Goal: Navigation & Orientation: Find specific page/section

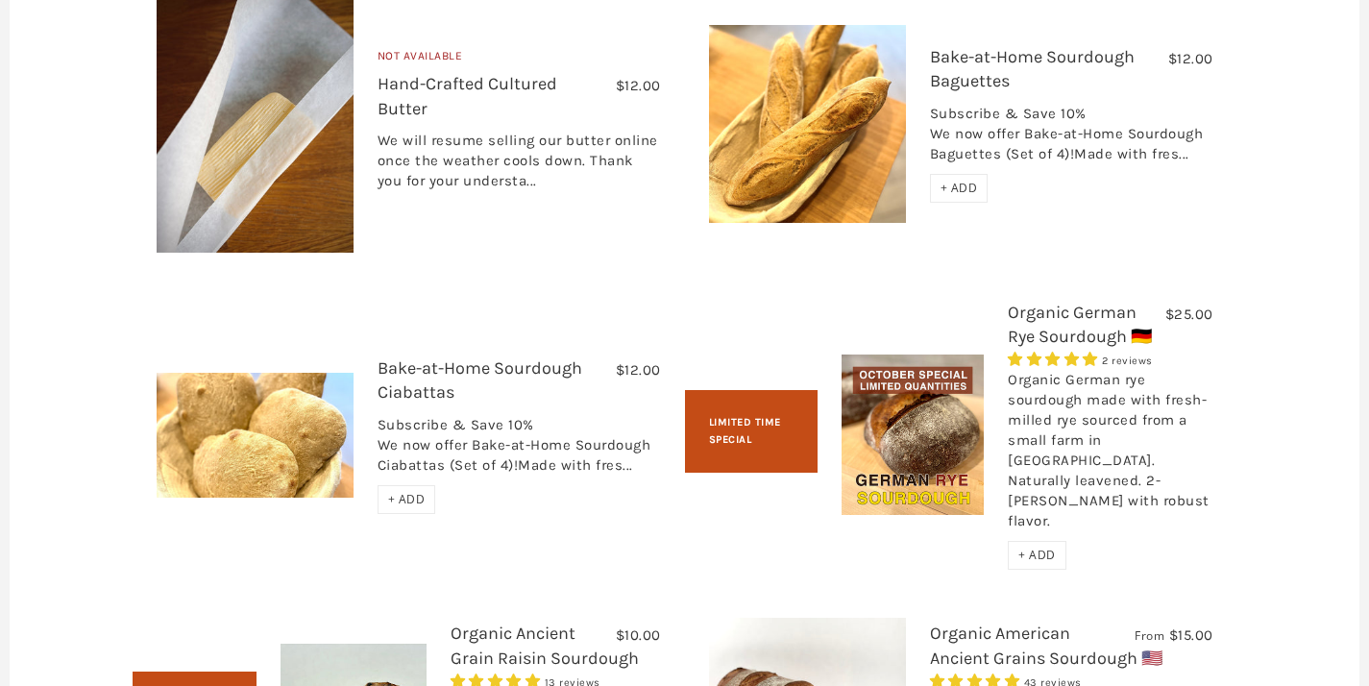
scroll to position [3463, 0]
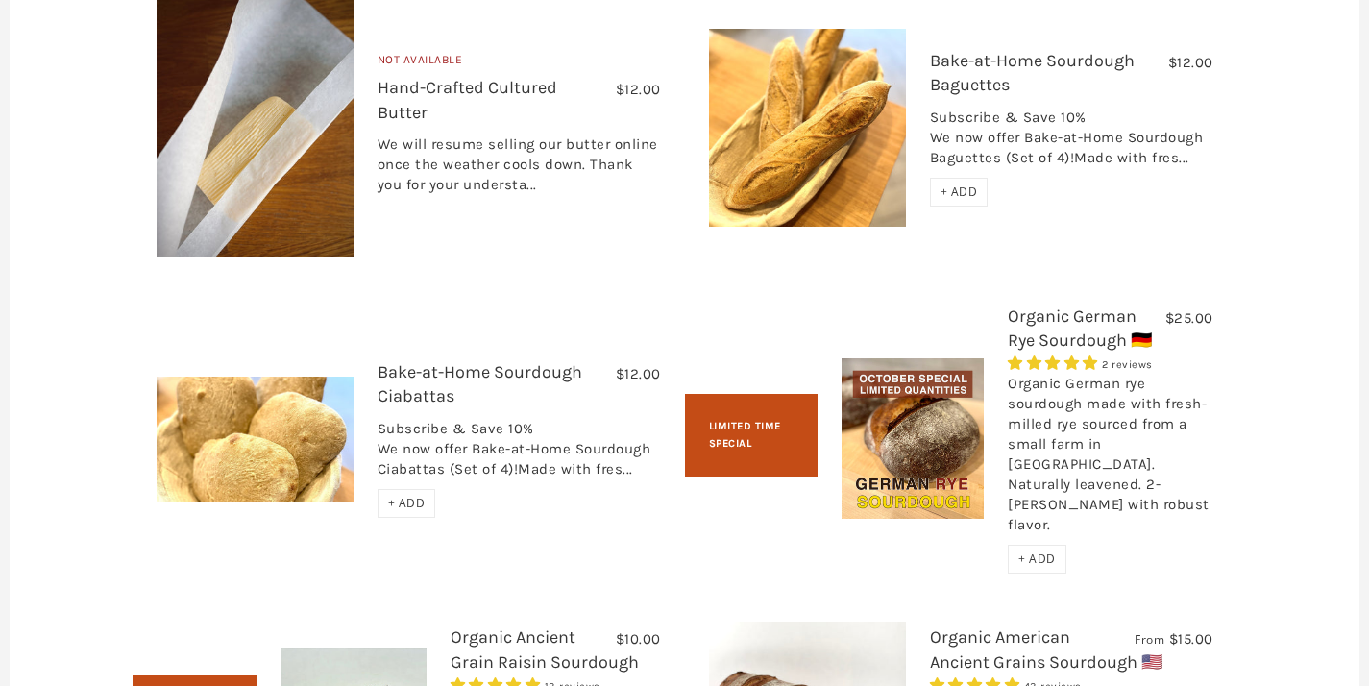
click at [968, 85] on link "Bake-at-Home Sourdough Baguettes" at bounding box center [1032, 72] width 205 height 45
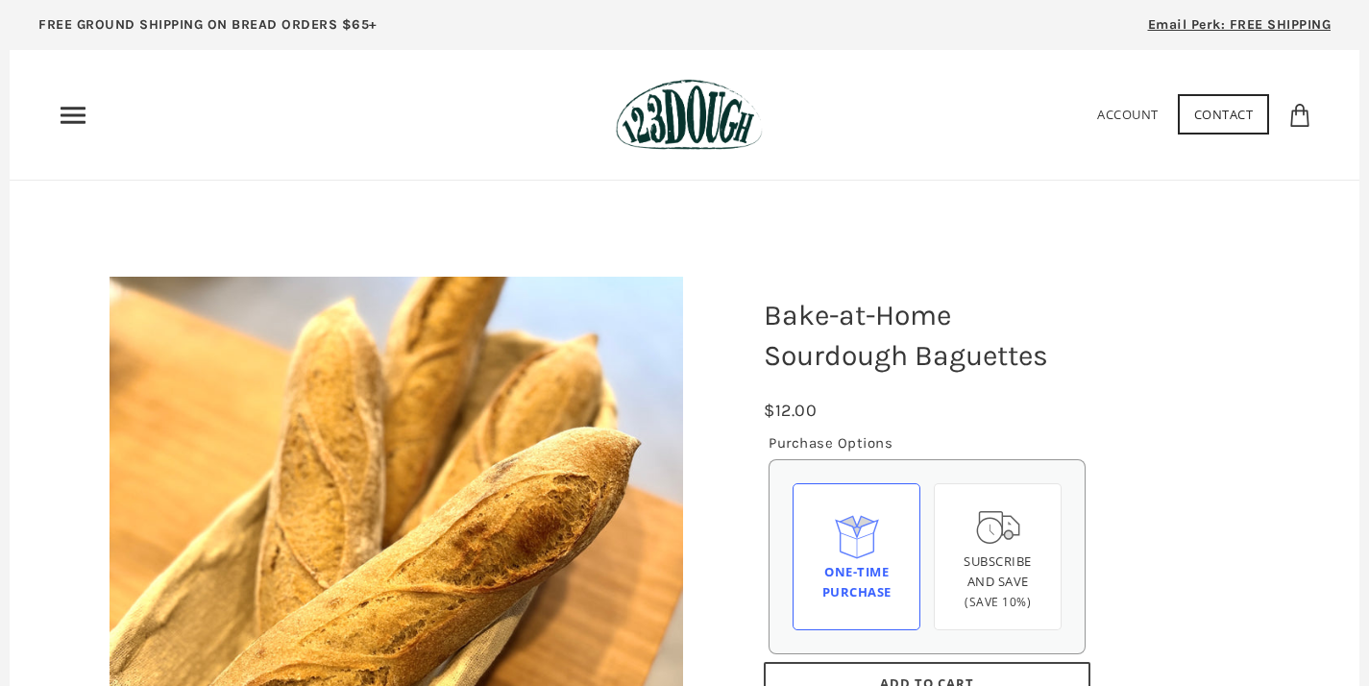
click at [73, 106] on icon "Primary" at bounding box center [73, 115] width 31 height 31
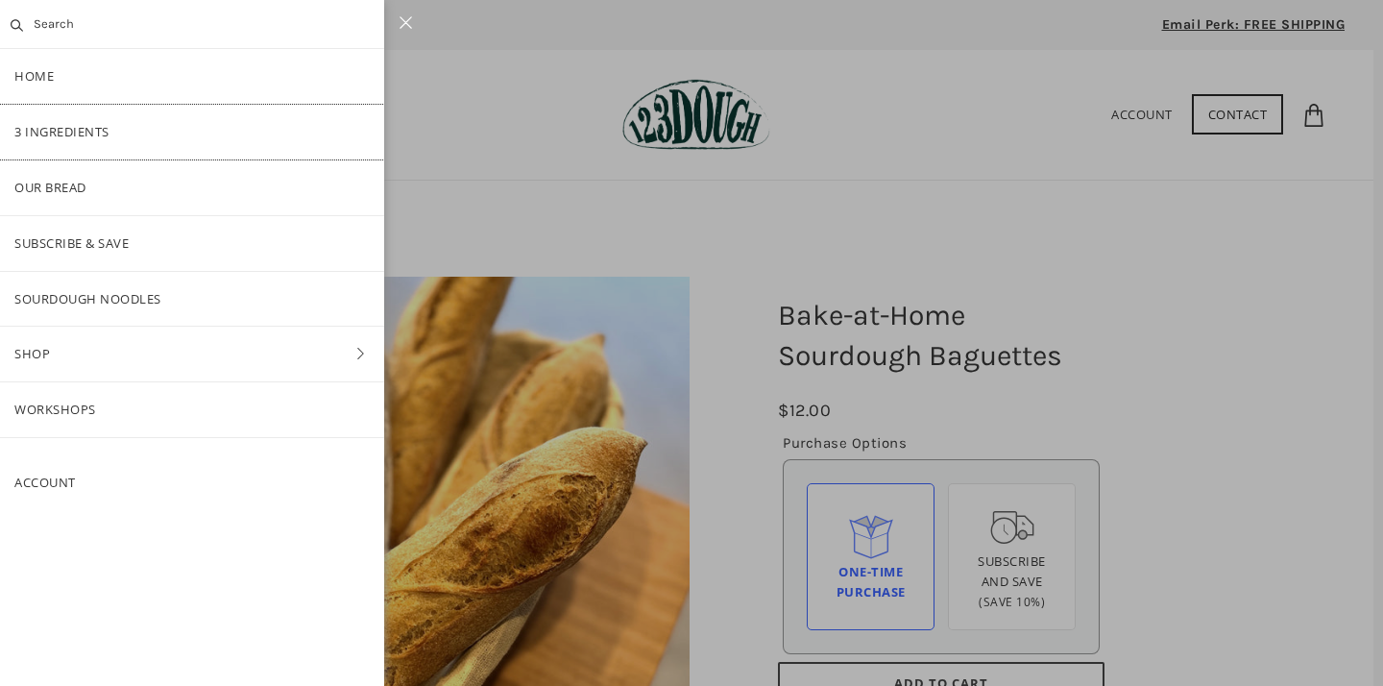
click at [110, 129] on link "3 Ingredients" at bounding box center [192, 132] width 384 height 55
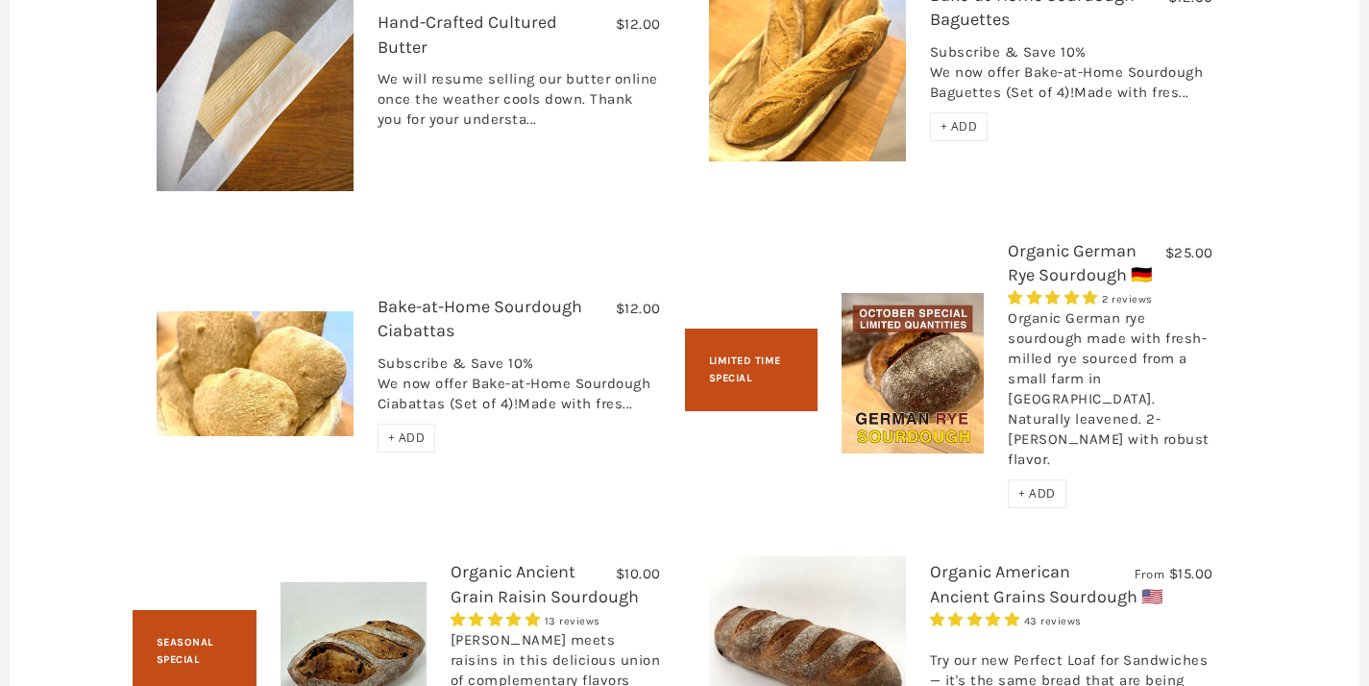
scroll to position [2499, 0]
